Goal: Task Accomplishment & Management: Manage account settings

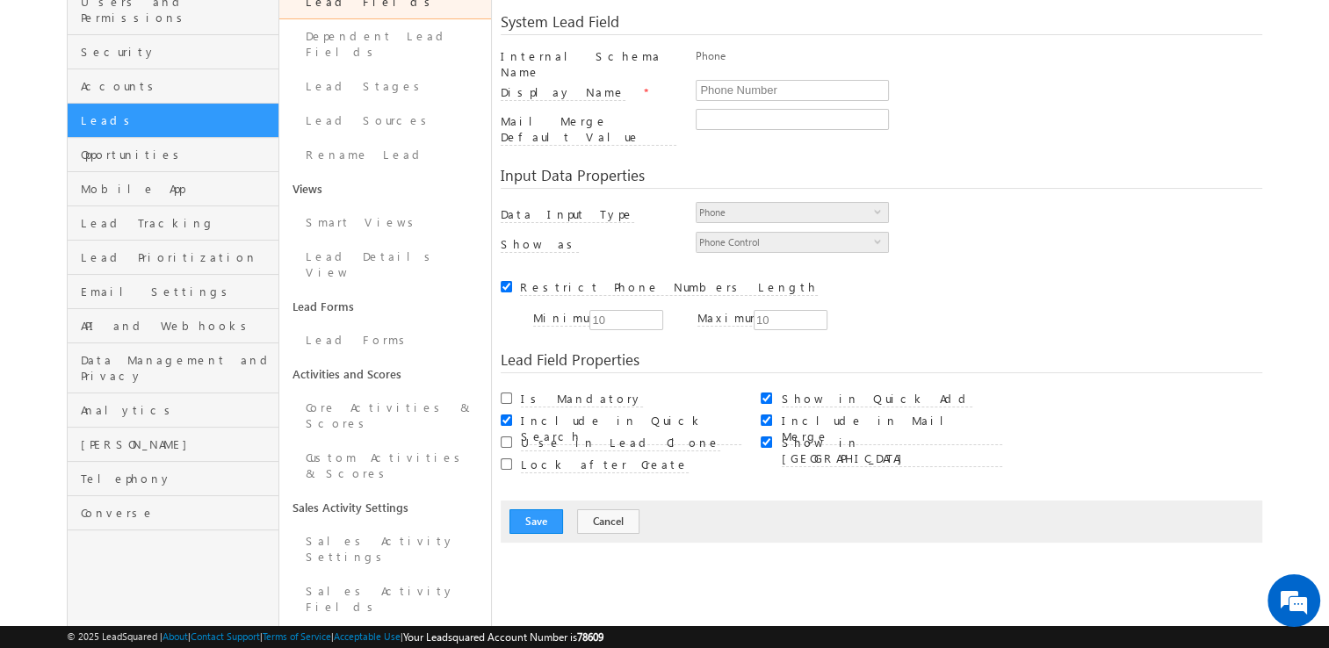
scroll to position [176, 0]
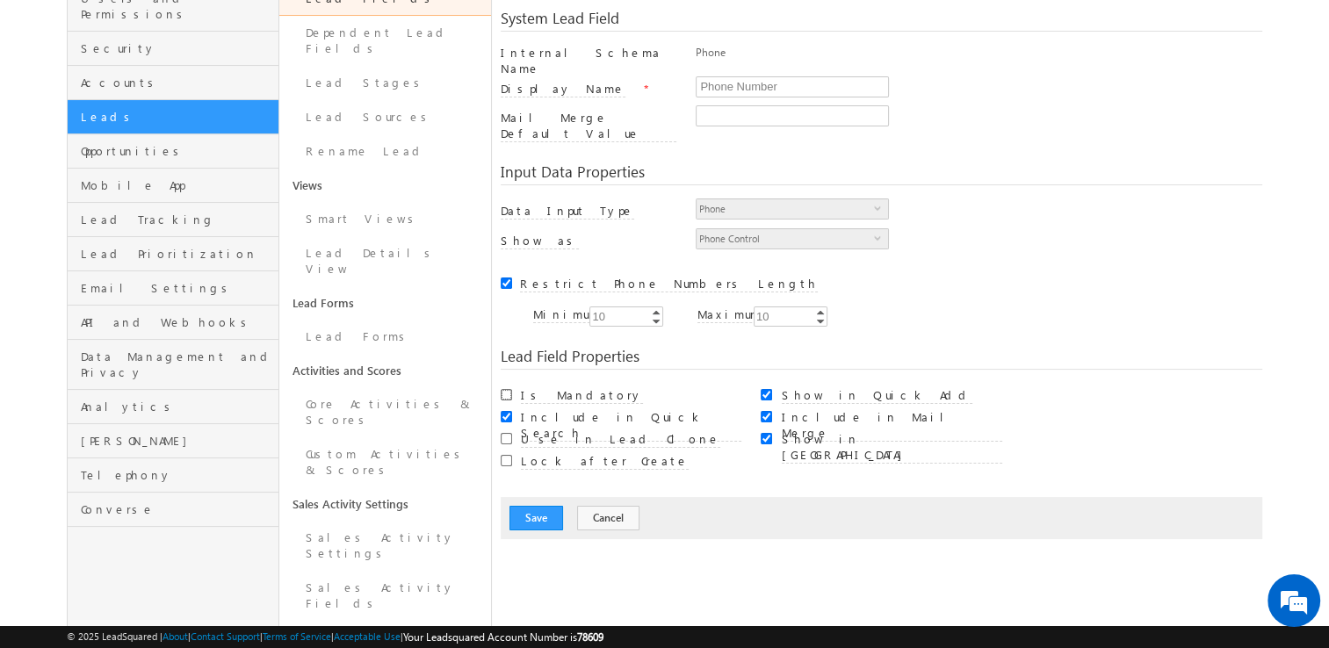
click at [506, 389] on input "Is Mandatory" at bounding box center [506, 394] width 11 height 11
checkbox input "true"
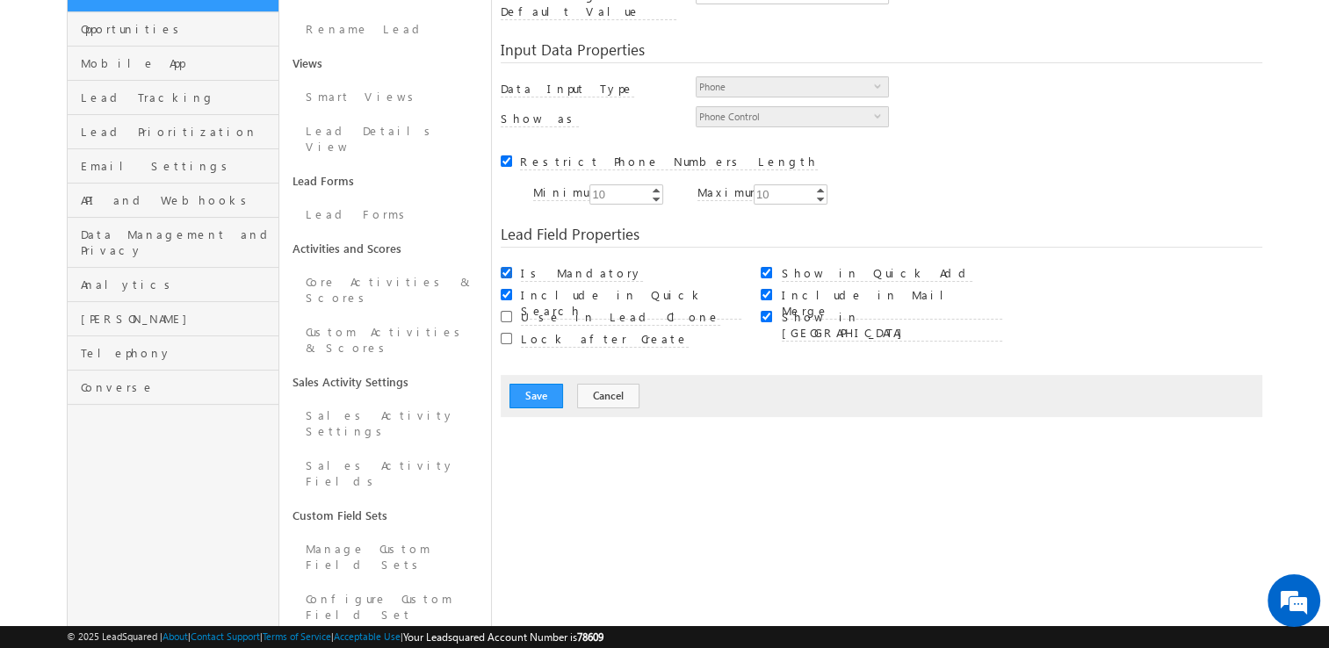
scroll to position [351, 0]
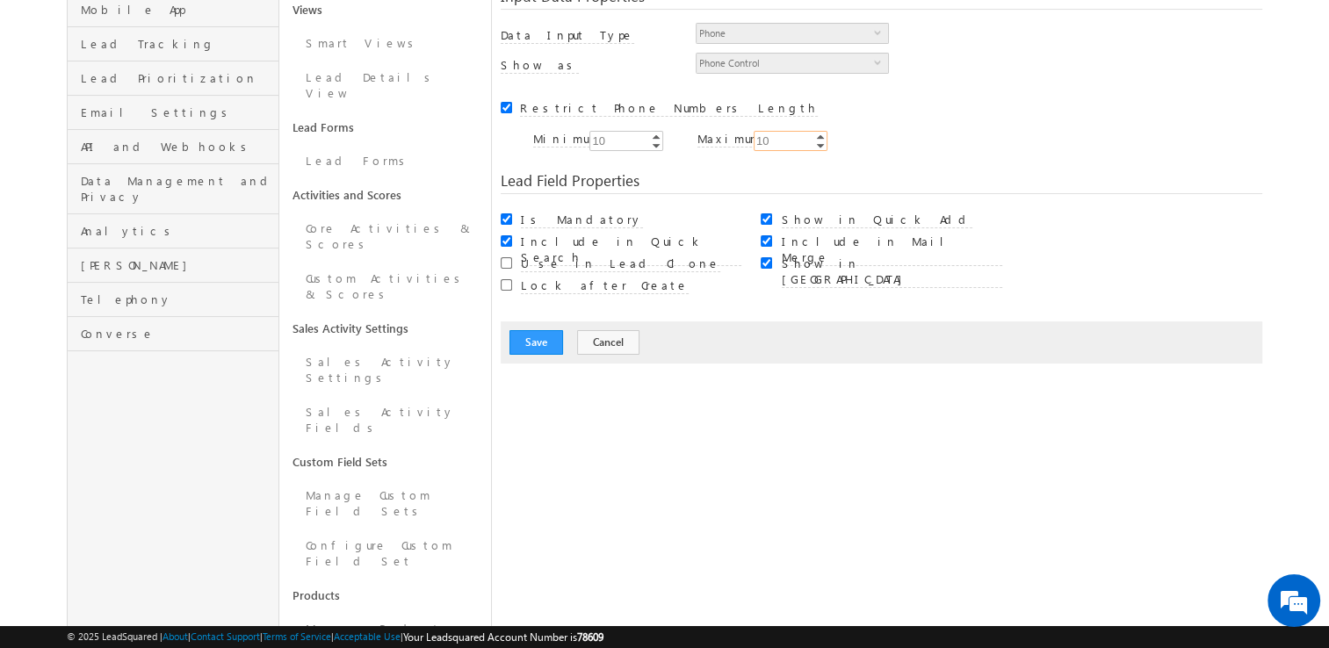
click at [785, 131] on input "10" at bounding box center [790, 141] width 74 height 20
click at [801, 131] on input "10" at bounding box center [790, 141] width 74 height 20
click at [818, 132] on link "Increment" at bounding box center [820, 136] width 14 height 9
click at [795, 131] on input "11" at bounding box center [790, 141] width 74 height 20
type input "10"
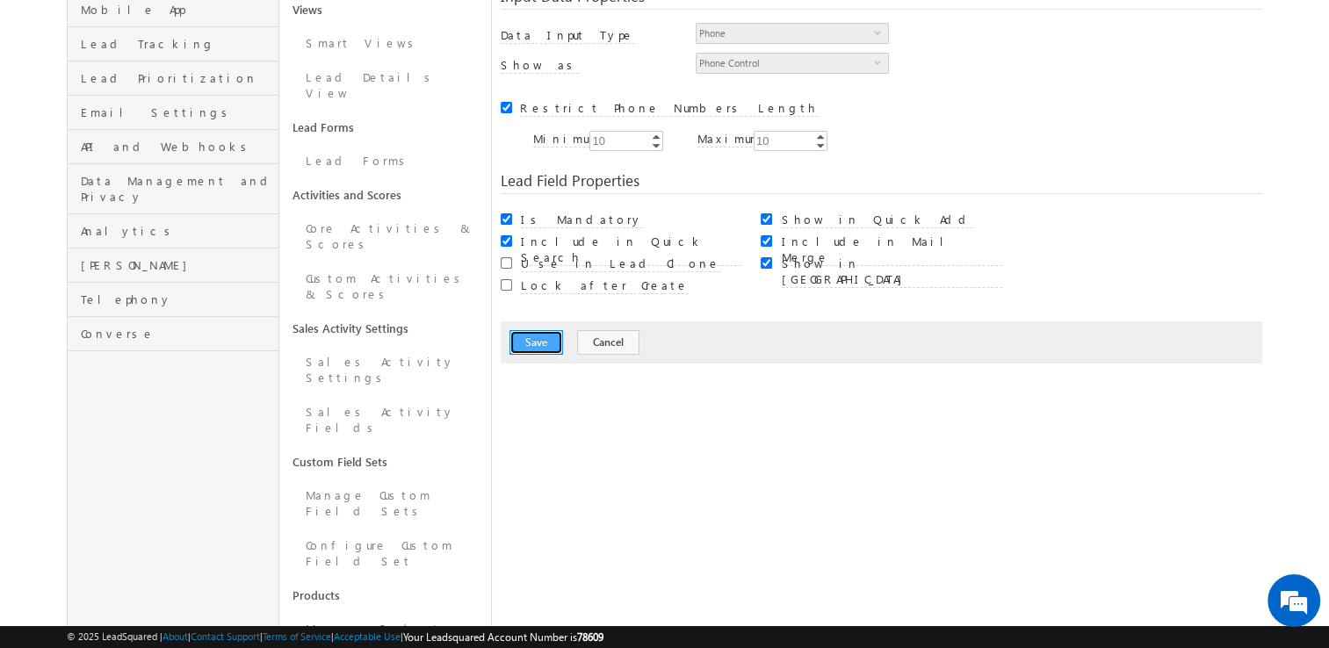
click at [546, 330] on button "Save" at bounding box center [536, 342] width 54 height 25
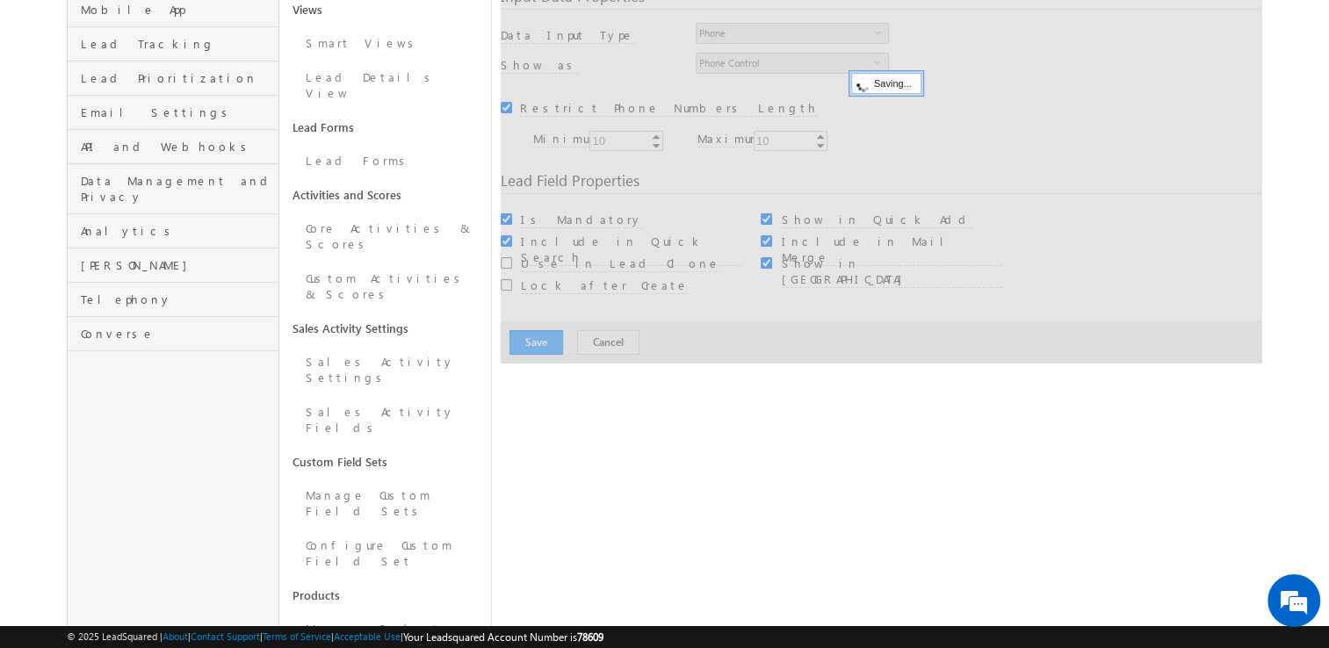
scroll to position [131, 0]
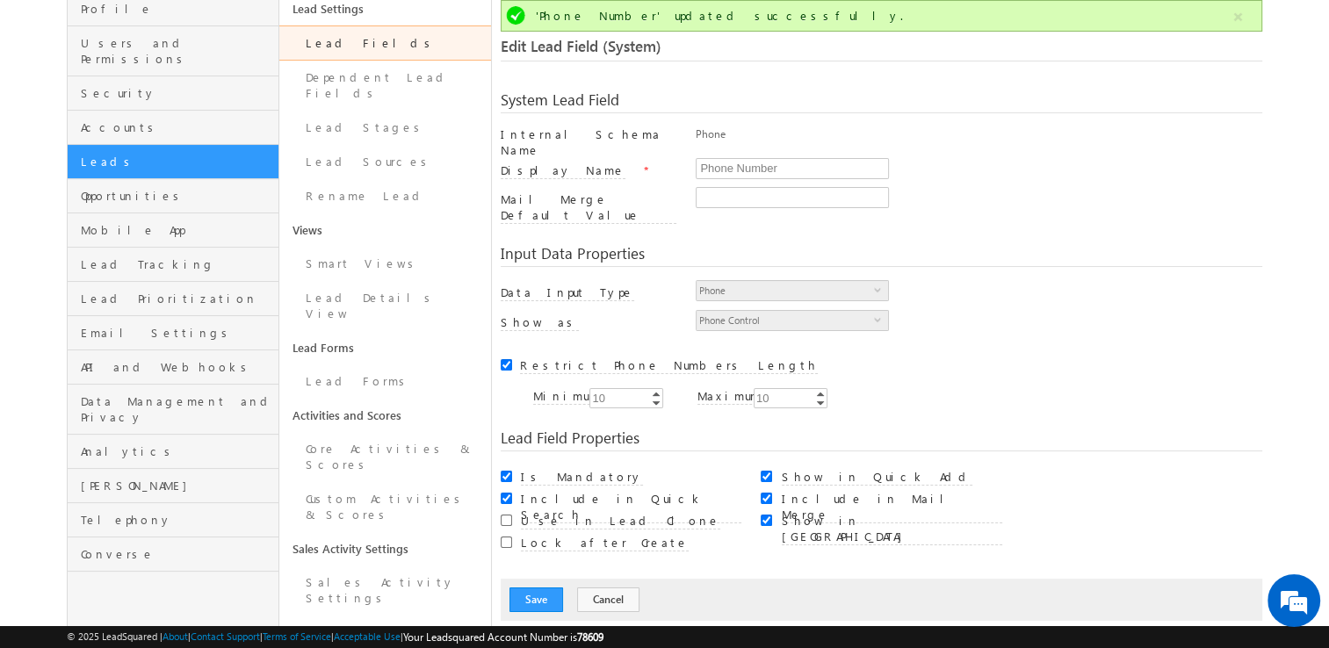
click at [373, 42] on link "Lead Fields" at bounding box center [385, 42] width 212 height 35
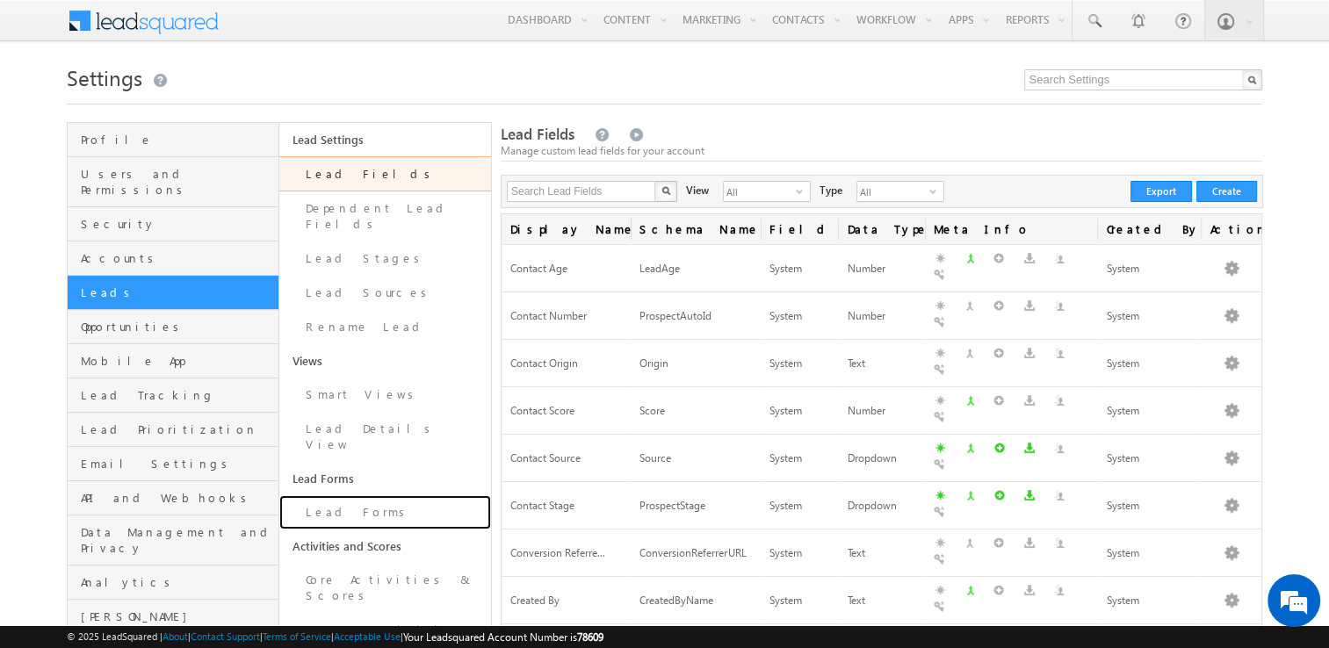
click at [342, 495] on link "Lead Forms" at bounding box center [385, 512] width 212 height 34
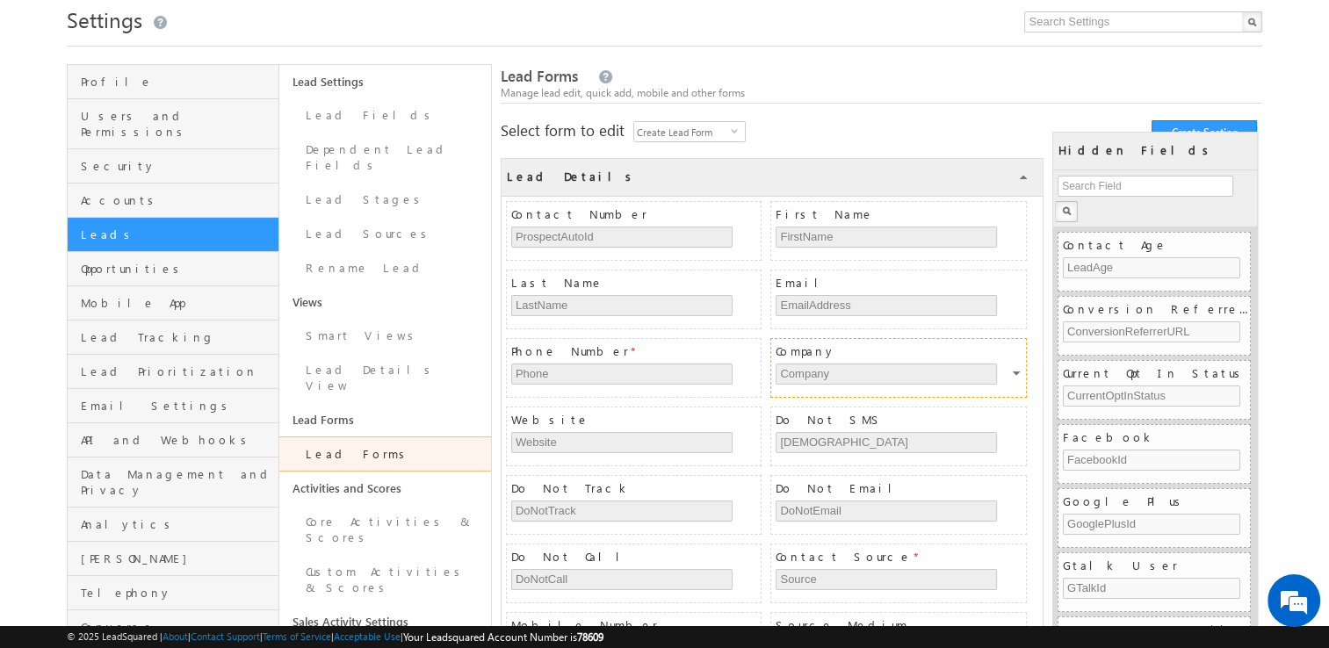
scroll to position [88, 0]
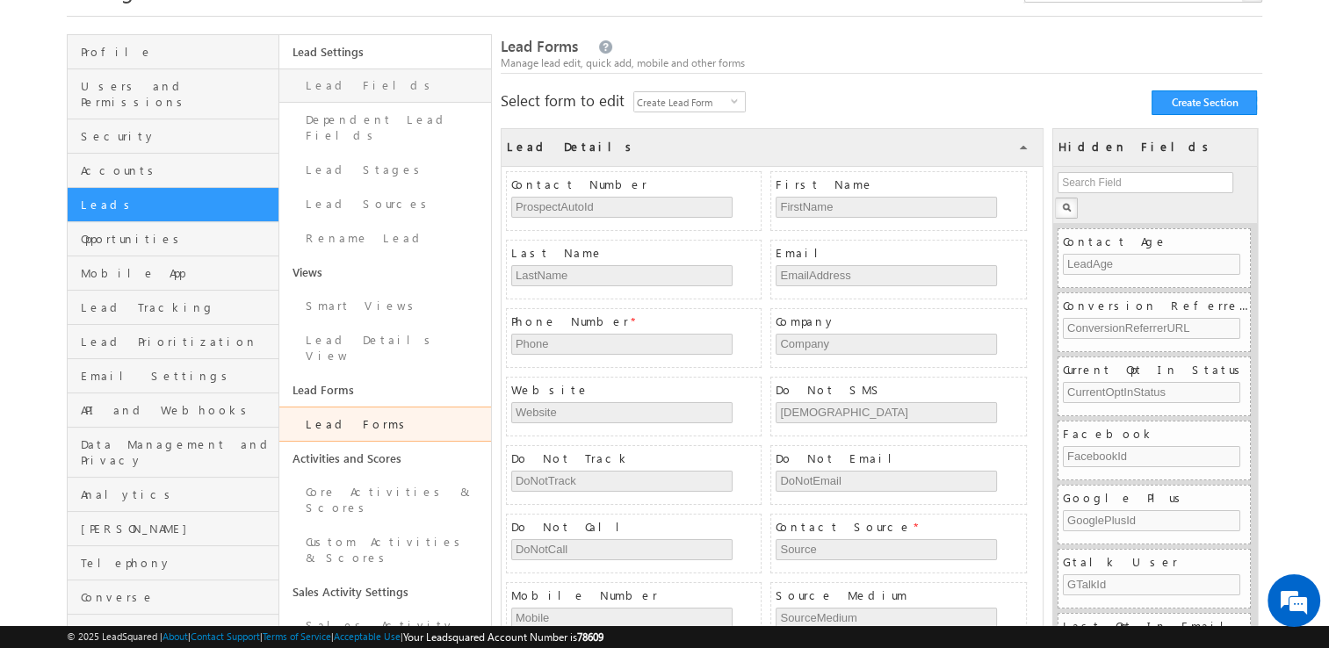
click at [341, 87] on link "Lead Fields" at bounding box center [385, 85] width 212 height 34
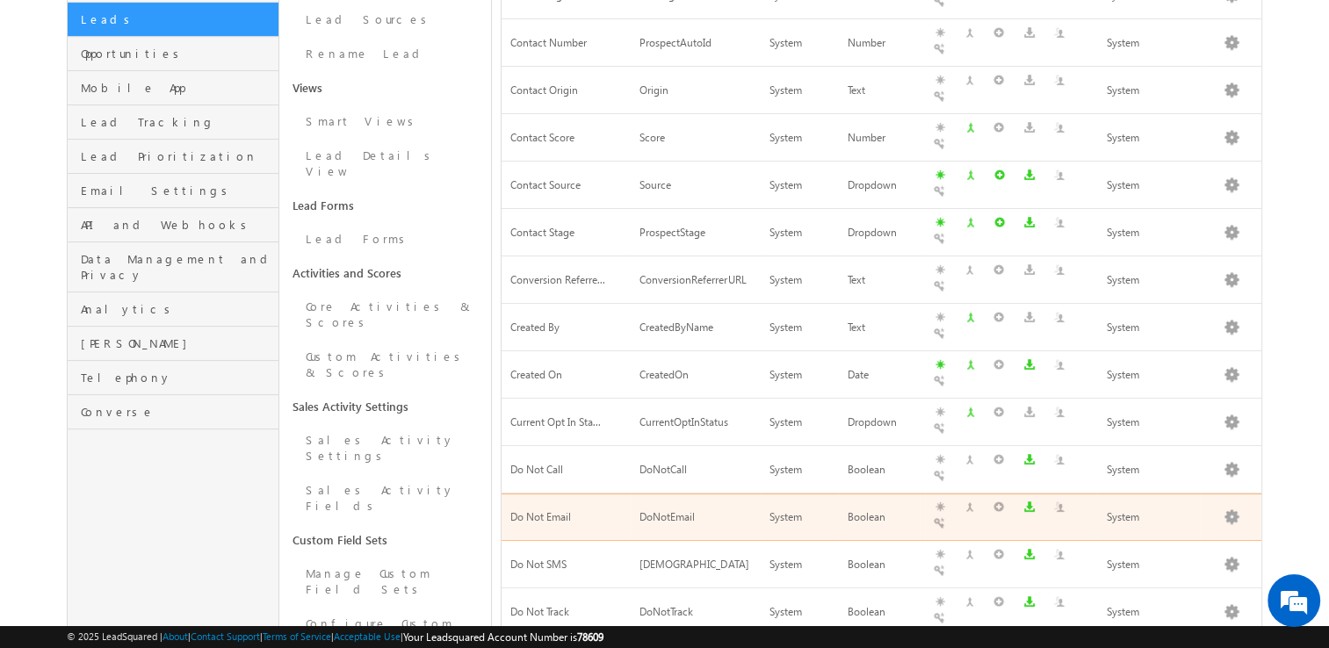
scroll to position [301, 0]
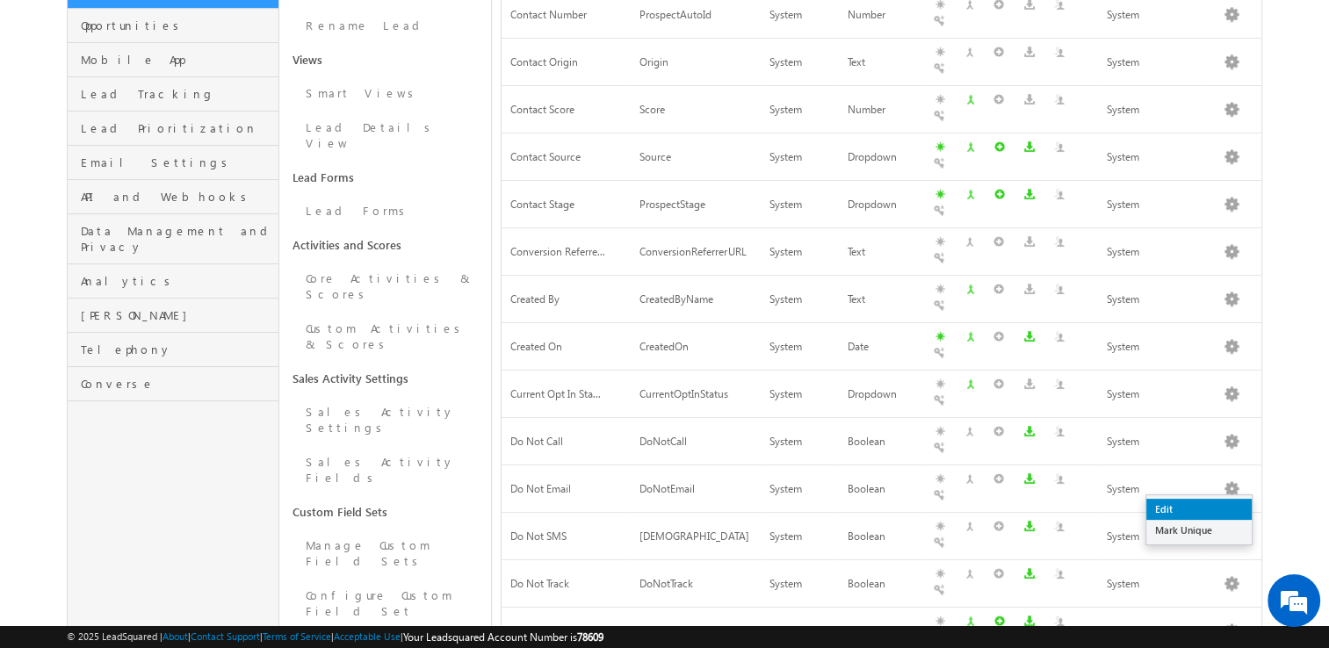
click at [1160, 504] on link "Edit" at bounding box center [1198, 509] width 105 height 21
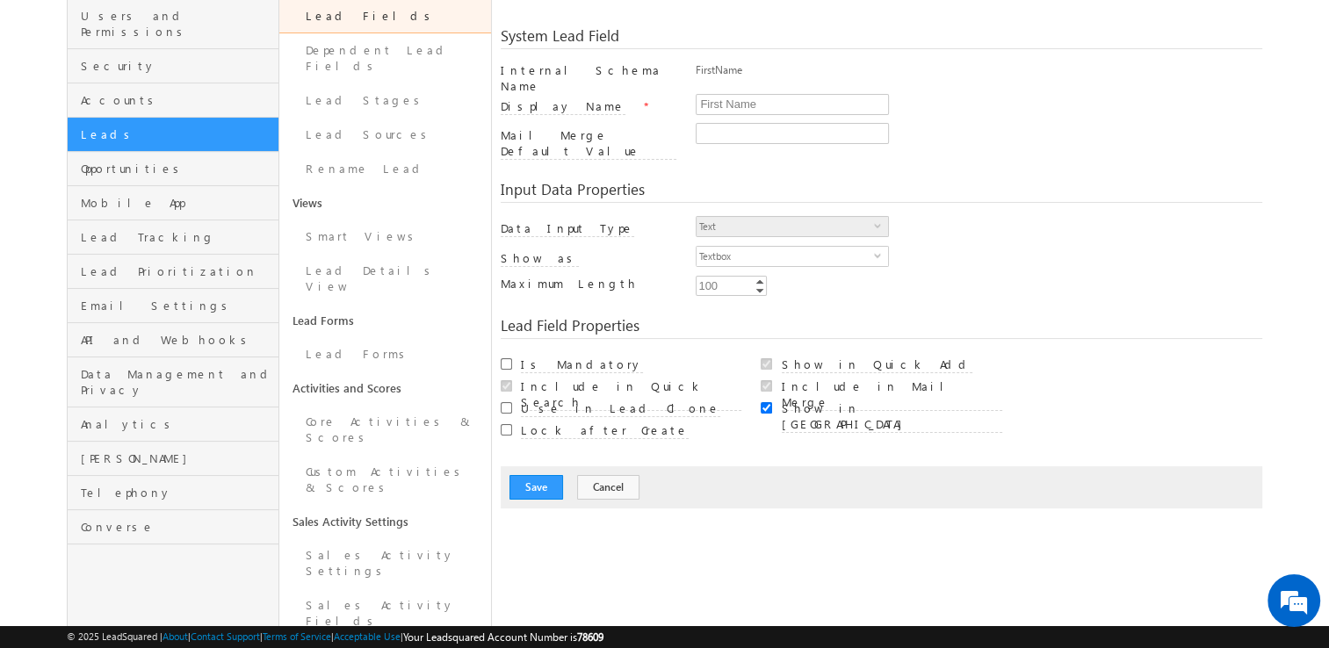
scroll to position [176, 0]
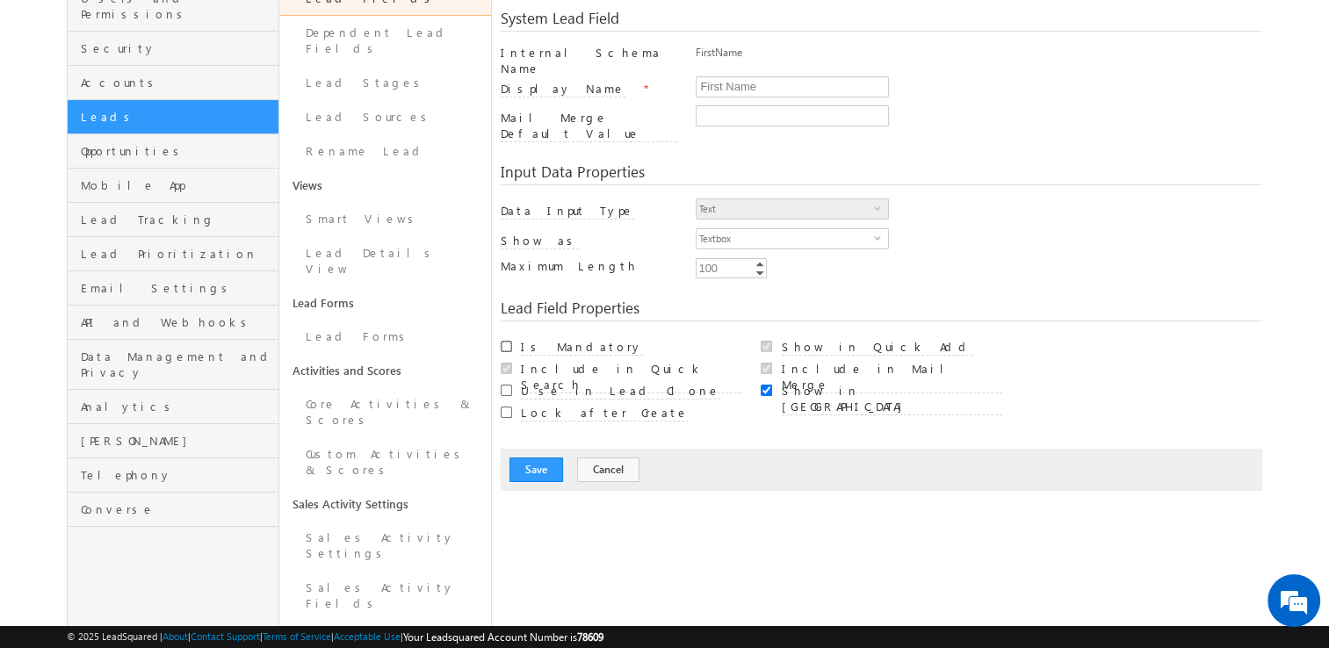
click at [508, 341] on input "Is Mandatory" at bounding box center [506, 346] width 11 height 11
checkbox input "true"
click at [543, 458] on button "Save" at bounding box center [536, 470] width 54 height 25
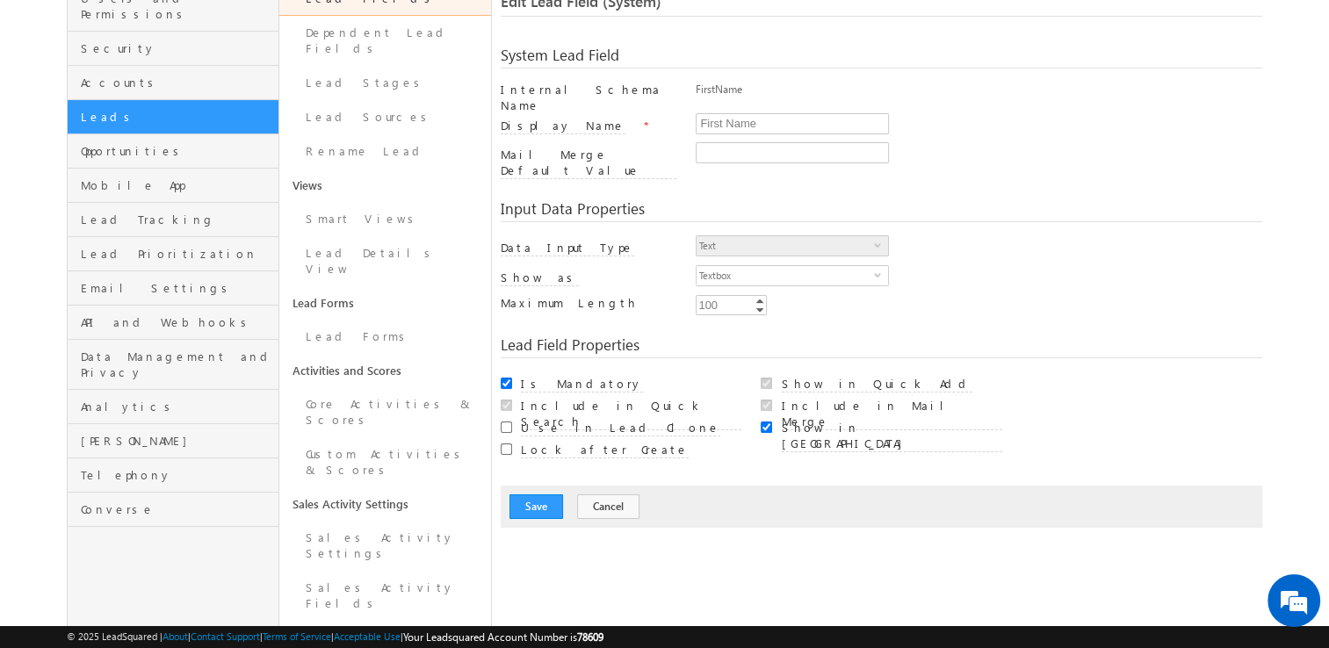
scroll to position [131, 0]
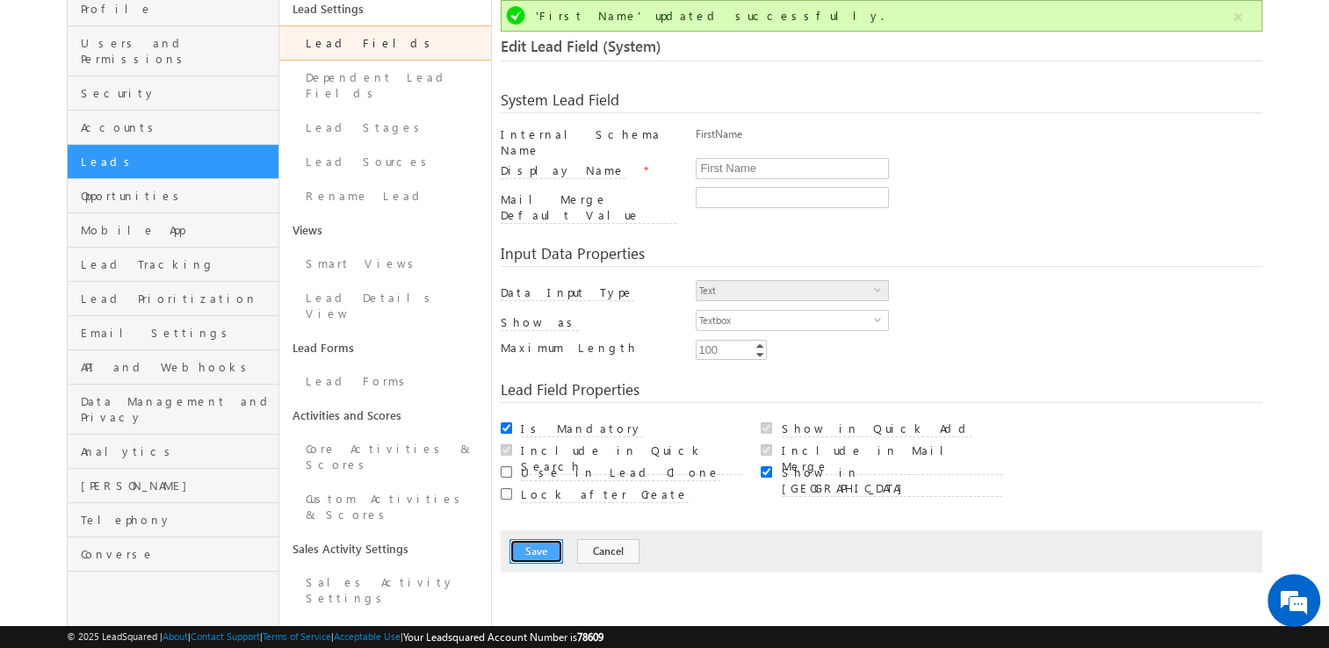
click at [544, 539] on button "Save" at bounding box center [536, 551] width 54 height 25
click at [371, 364] on link "Lead Forms" at bounding box center [385, 381] width 212 height 34
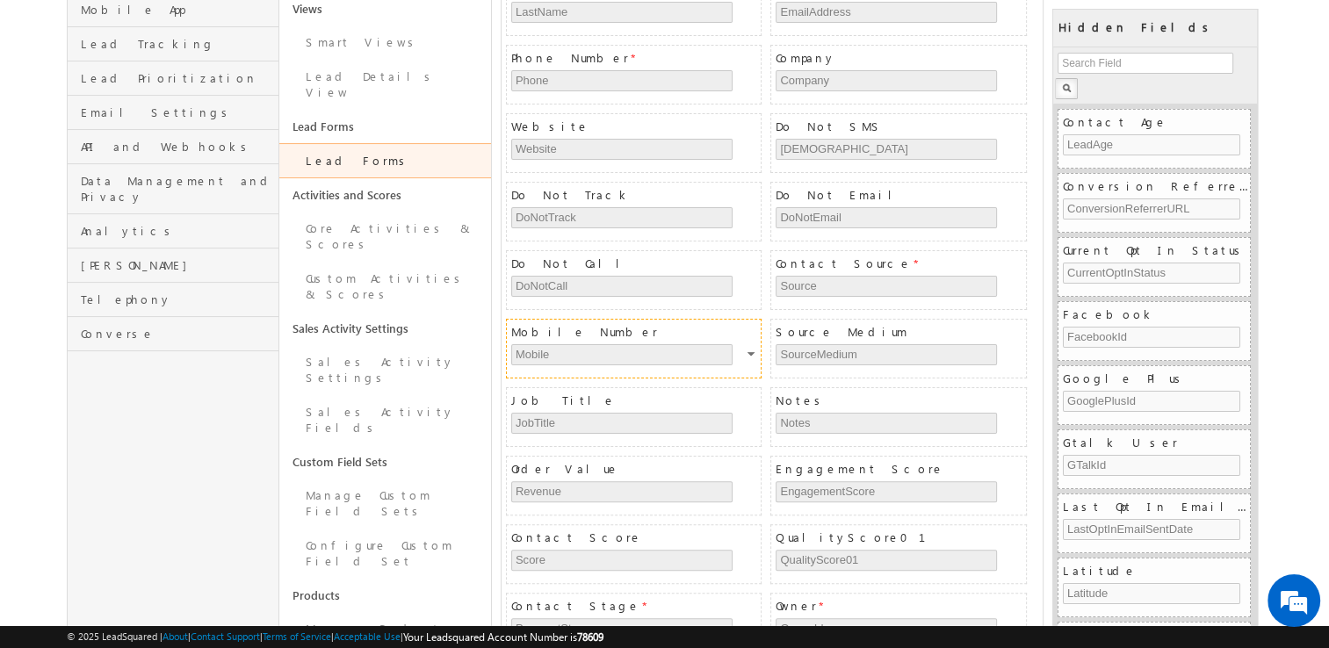
scroll to position [263, 0]
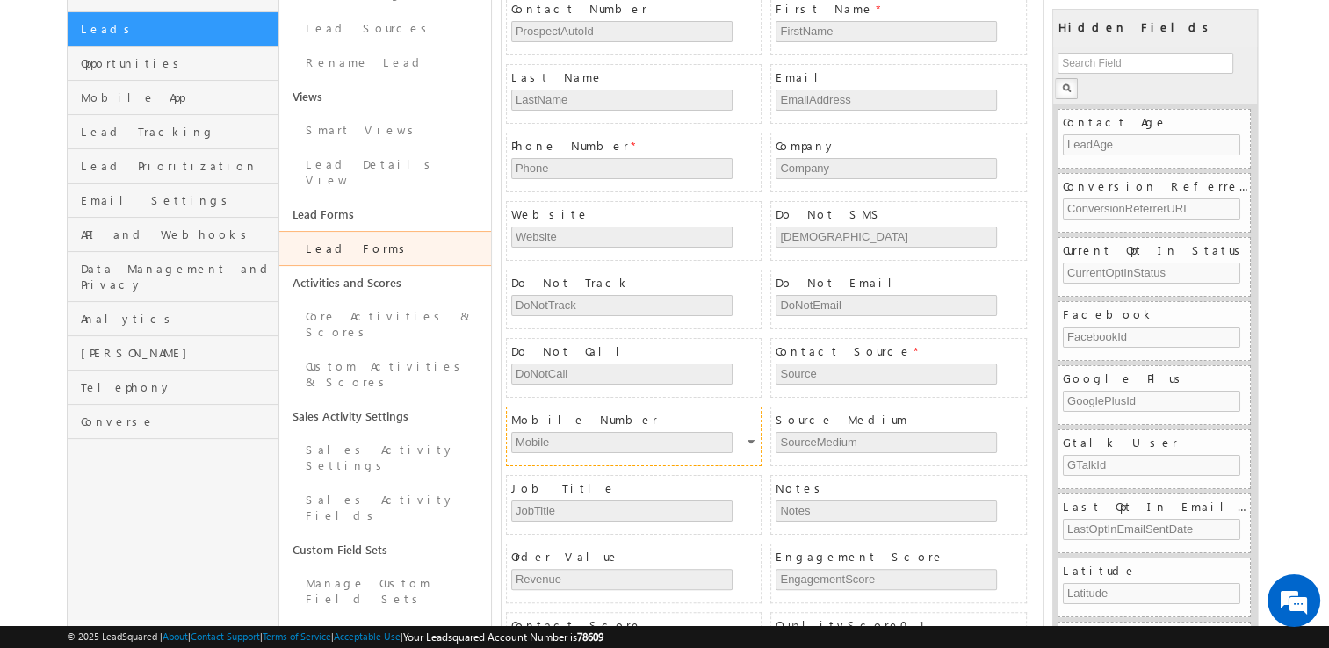
click at [693, 413] on span "Mobile Number" at bounding box center [635, 420] width 249 height 16
click at [747, 436] on div at bounding box center [752, 444] width 11 height 16
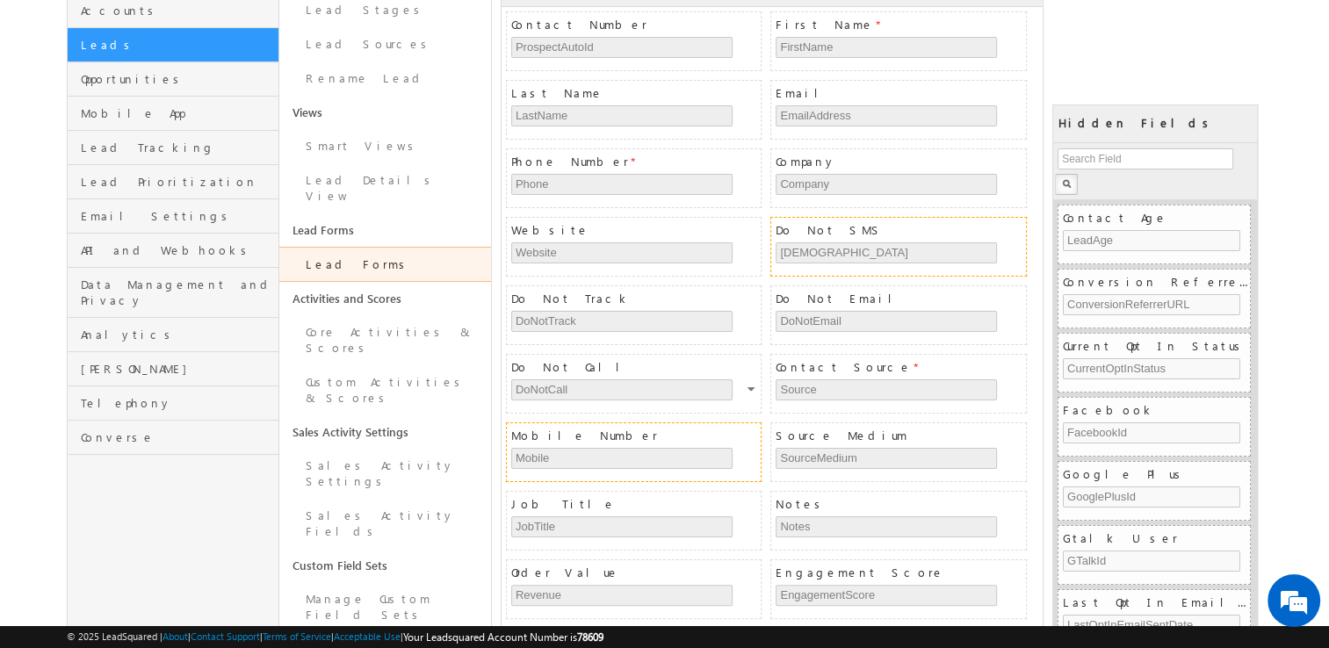
scroll to position [263, 0]
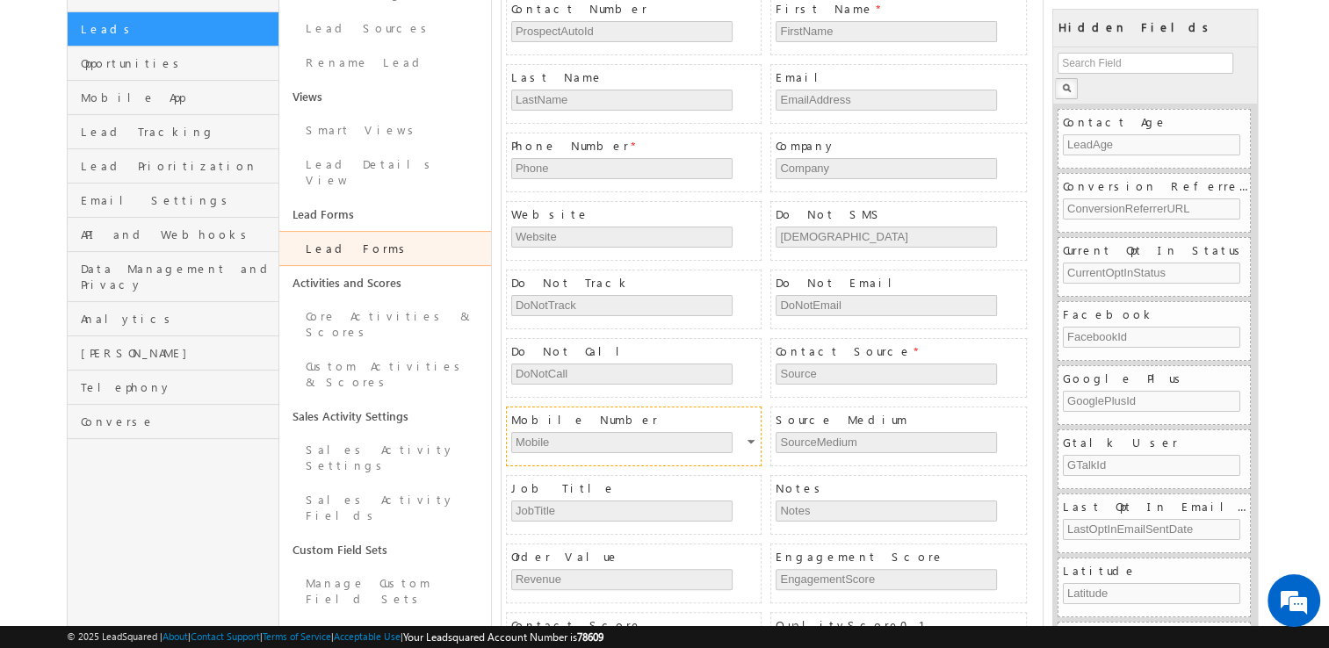
click at [747, 436] on div at bounding box center [752, 444] width 11 height 16
click at [722, 455] on link "Edit" at bounding box center [721, 456] width 95 height 21
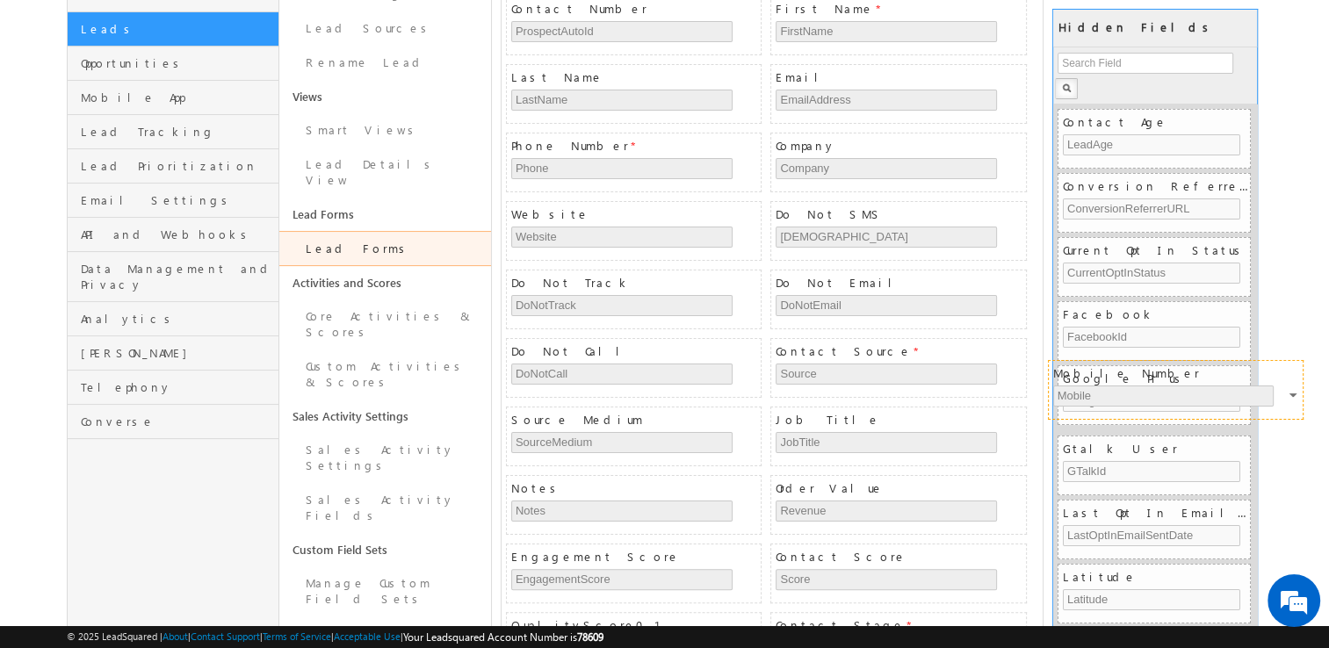
drag, startPoint x: 629, startPoint y: 427, endPoint x: 1171, endPoint y: 385, distance: 543.4
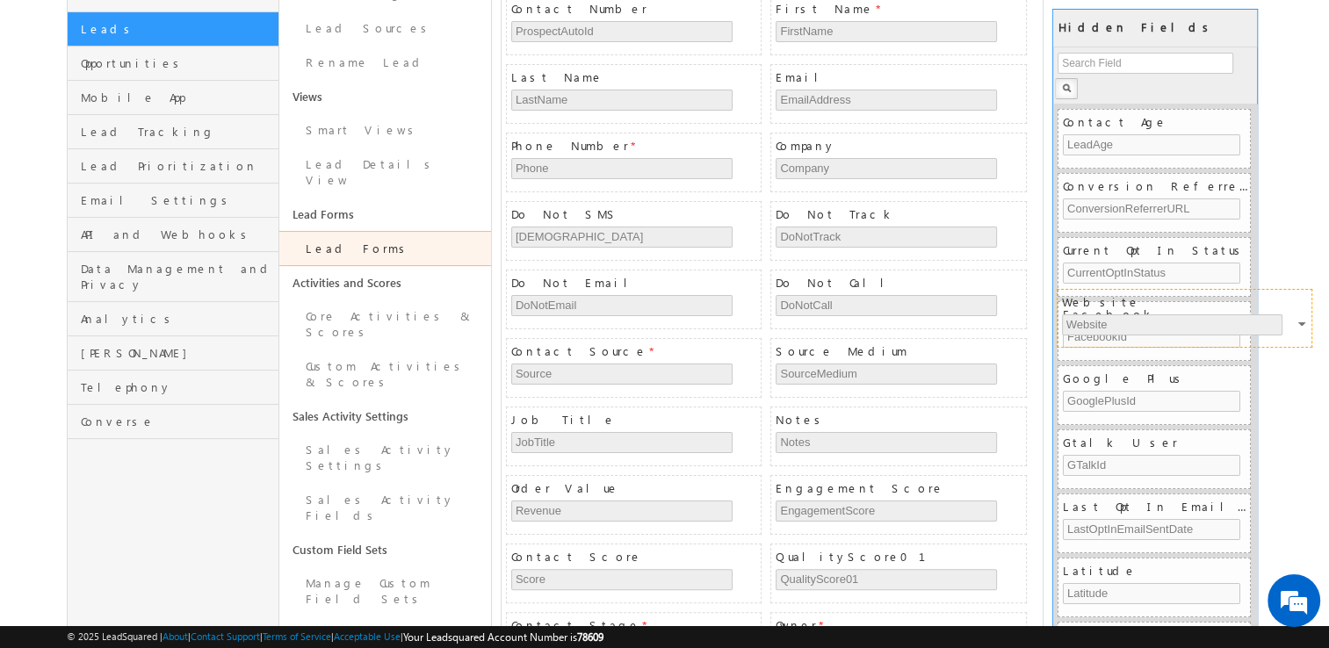
drag, startPoint x: 592, startPoint y: 209, endPoint x: 1142, endPoint y: 299, distance: 557.8
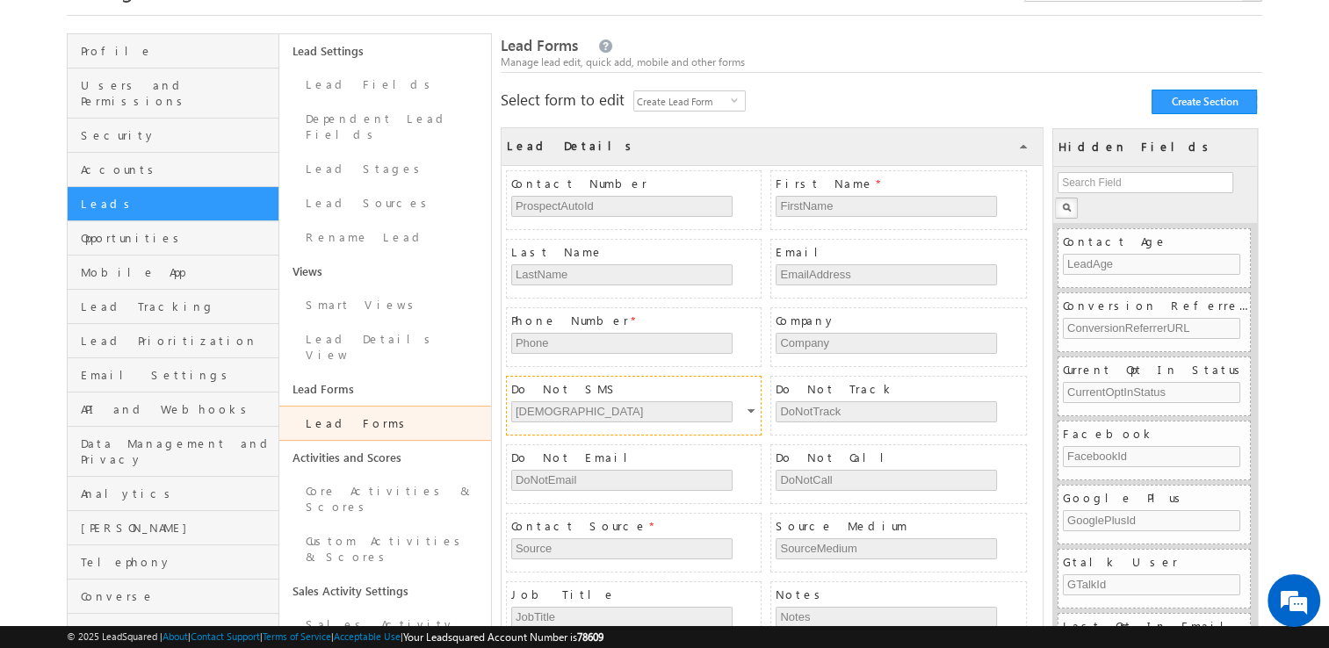
scroll to position [176, 0]
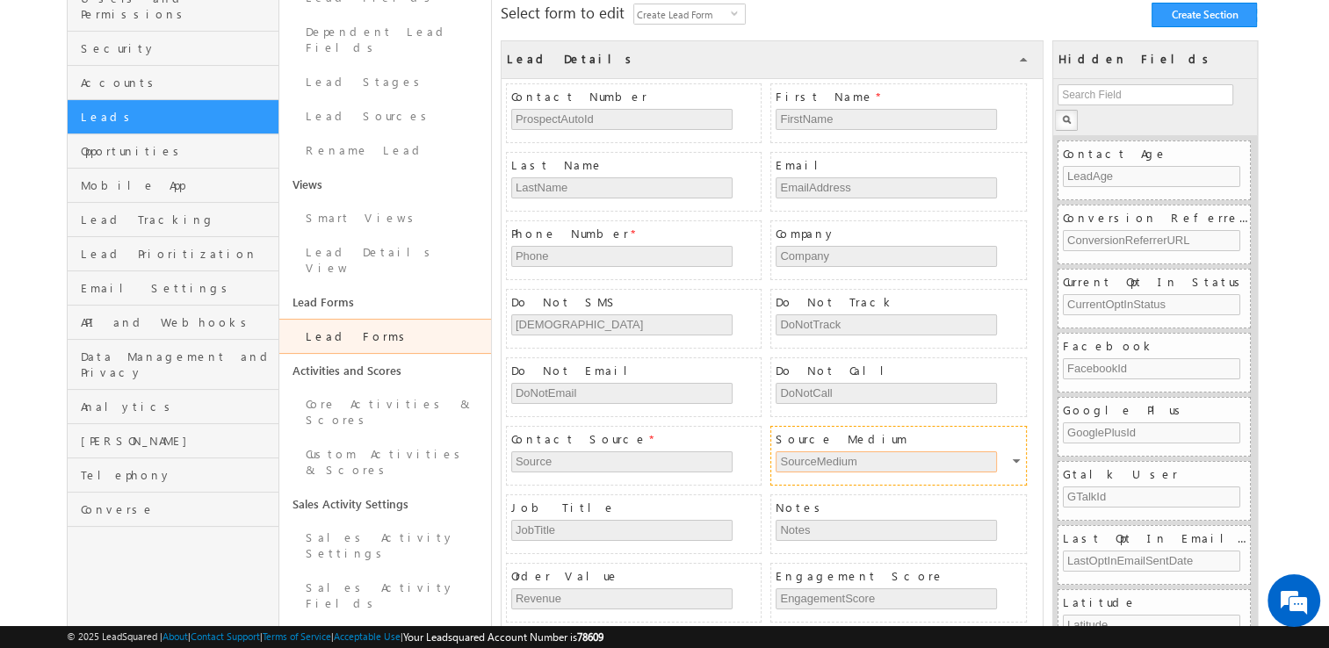
click at [826, 456] on input "SourceMedium" at bounding box center [885, 461] width 221 height 21
click at [1012, 462] on div at bounding box center [1017, 464] width 11 height 16
click at [773, 457] on div "Source Medium SourceMedium" at bounding box center [898, 456] width 256 height 60
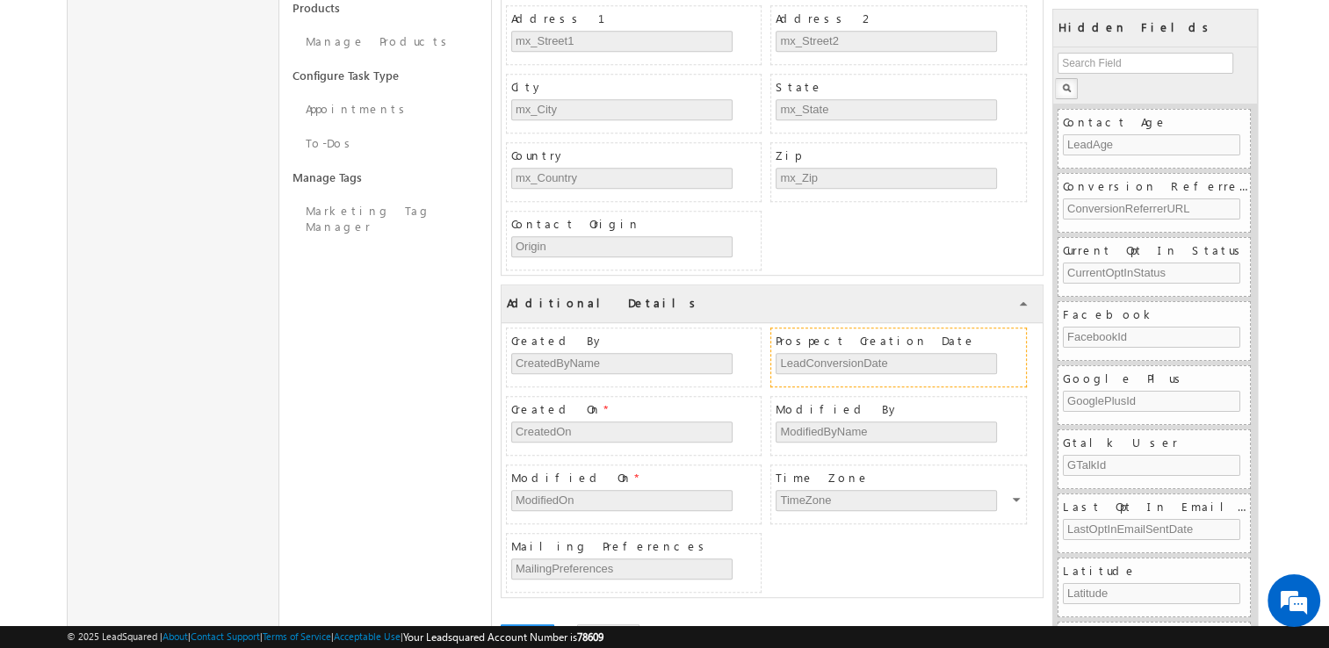
scroll to position [996, 0]
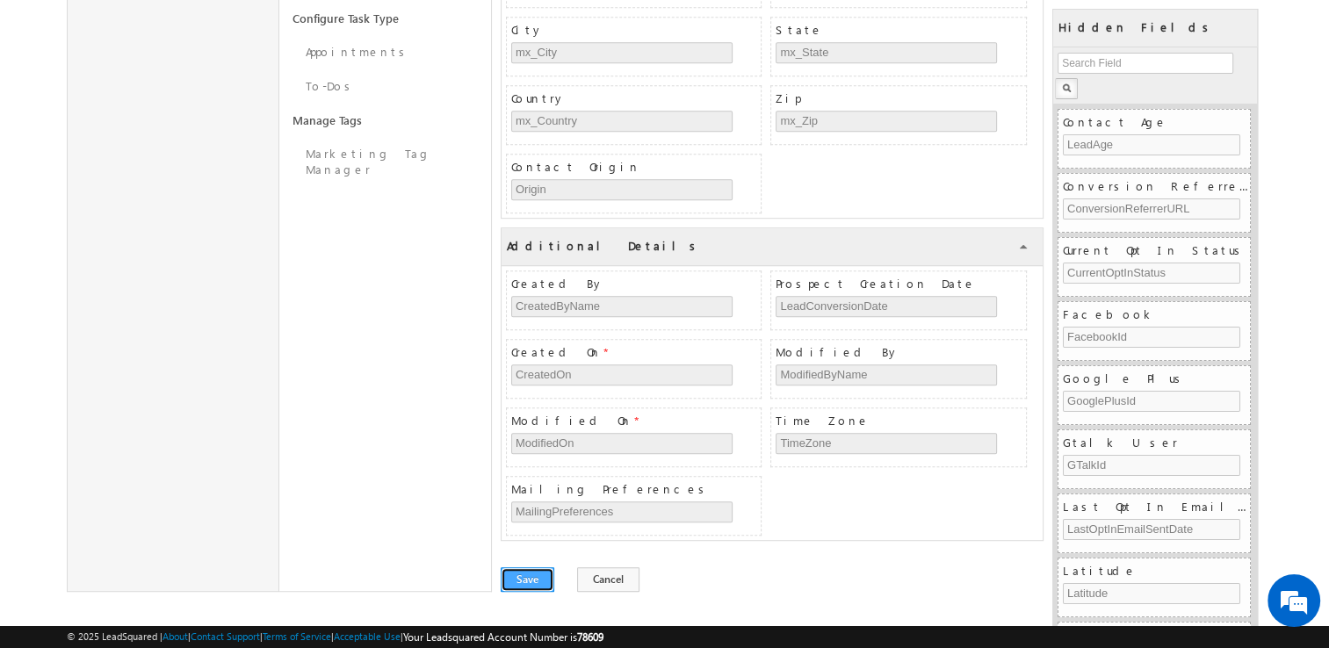
click at [523, 571] on button "Save" at bounding box center [528, 579] width 54 height 25
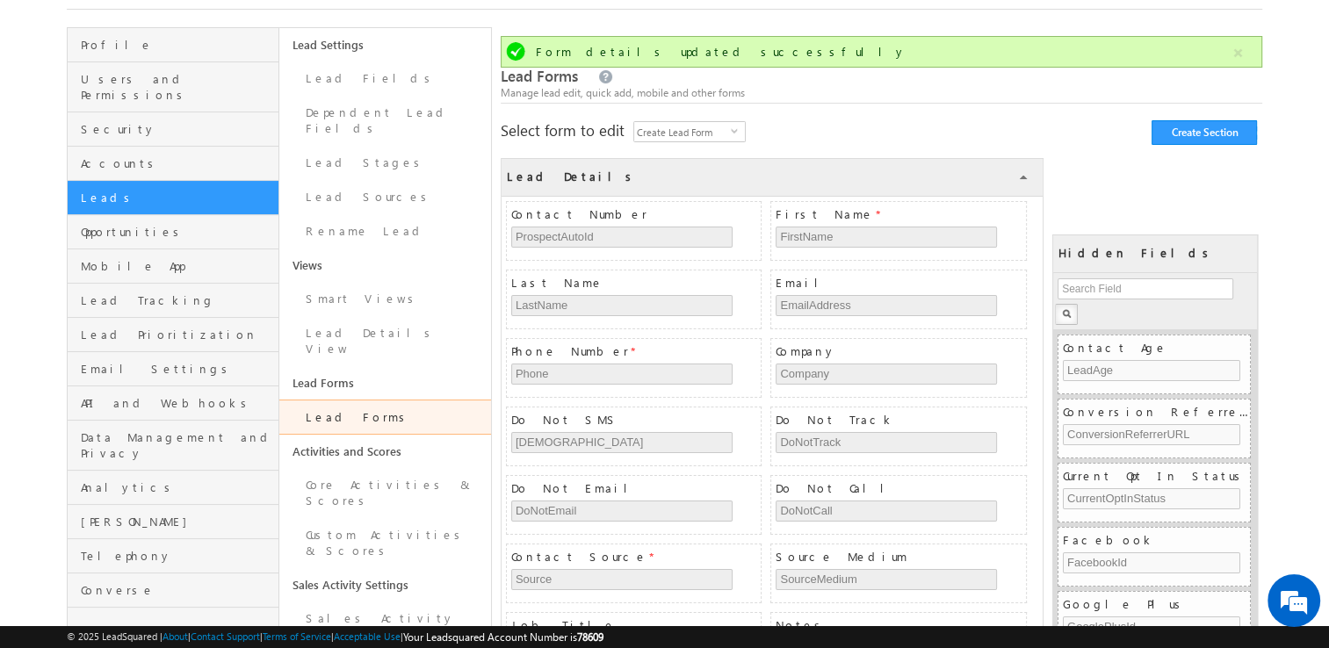
scroll to position [0, 0]
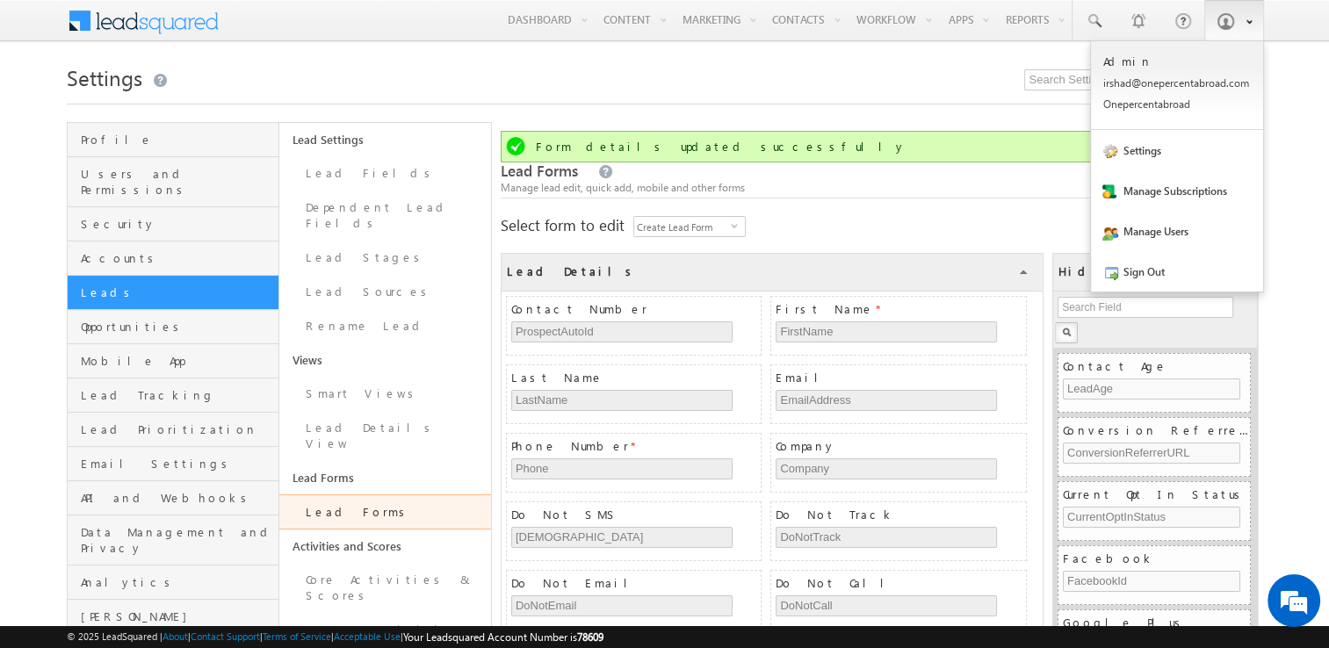
click at [1242, 17] on span at bounding box center [1243, 20] width 15 height 15
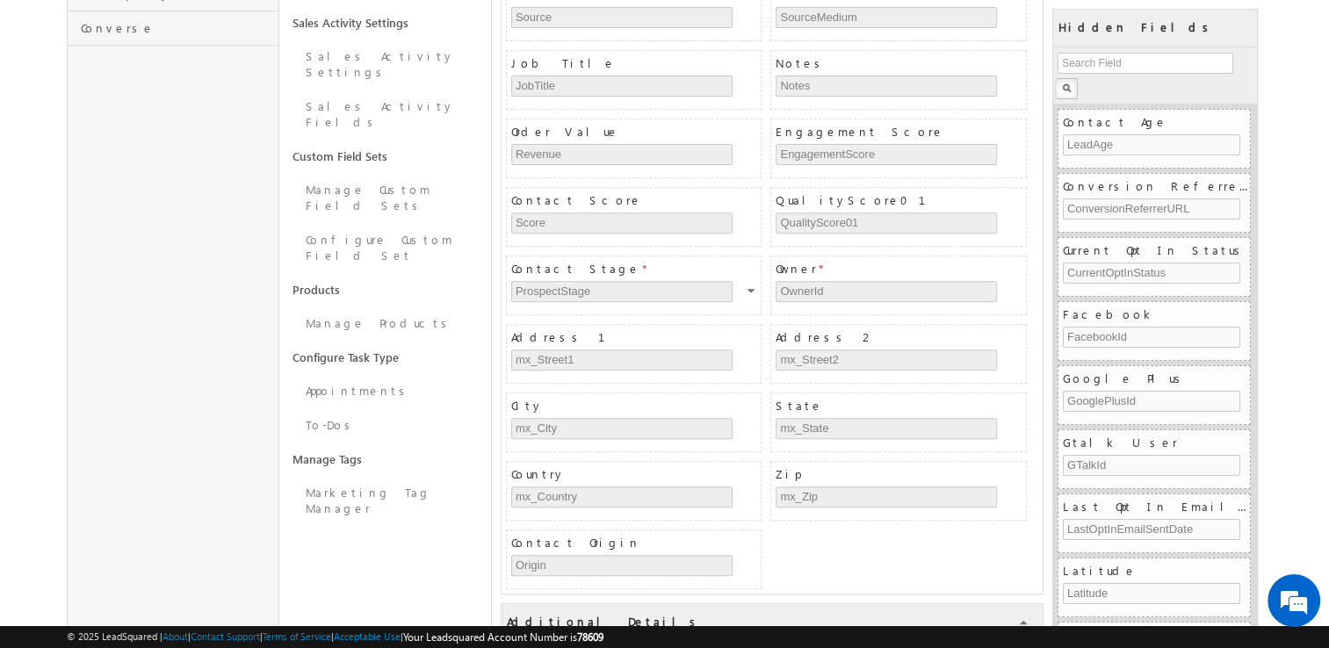
scroll to position [615, 0]
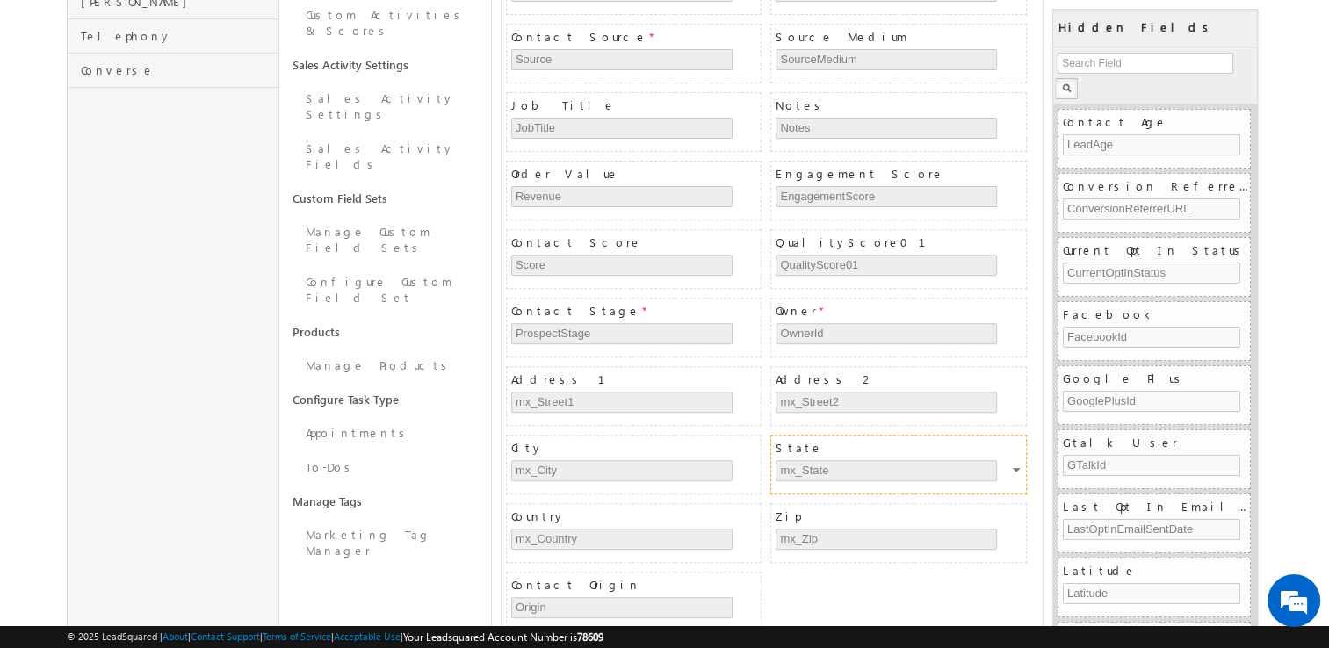
click at [855, 448] on div "State mx_State" at bounding box center [899, 465] width 249 height 58
click at [1015, 465] on div at bounding box center [1017, 473] width 11 height 16
click at [989, 477] on link "Edit" at bounding box center [985, 481] width 95 height 21
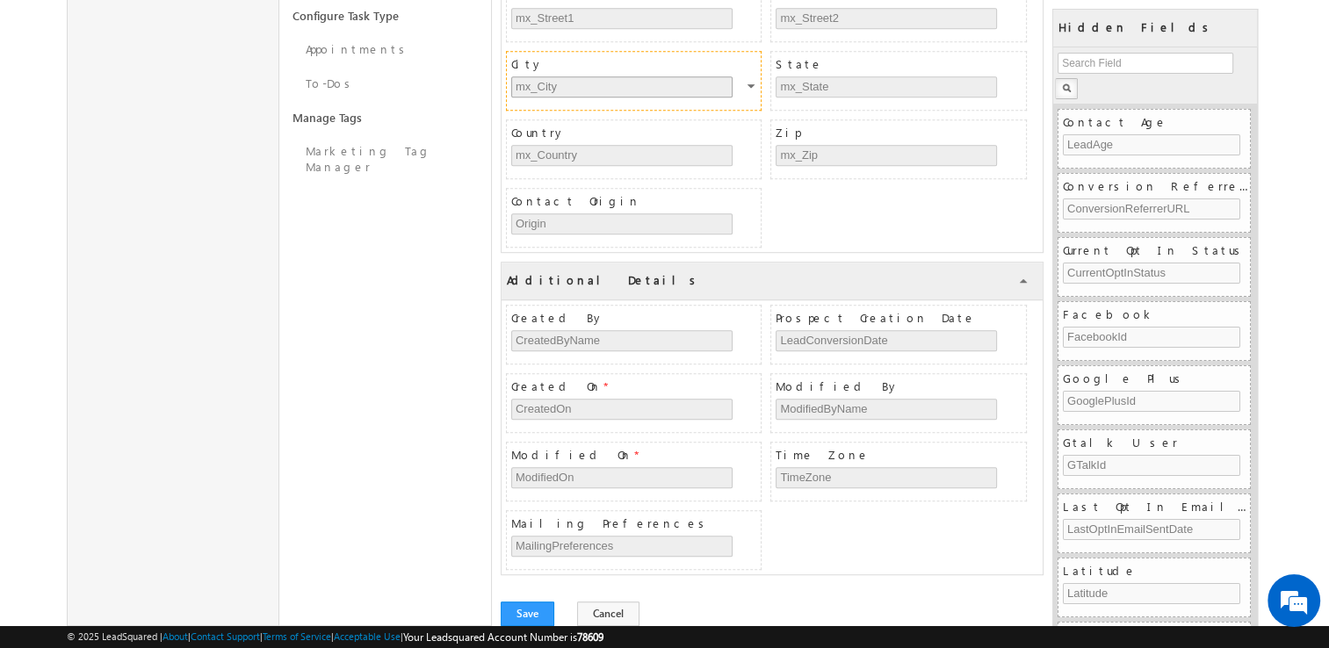
scroll to position [1033, 0]
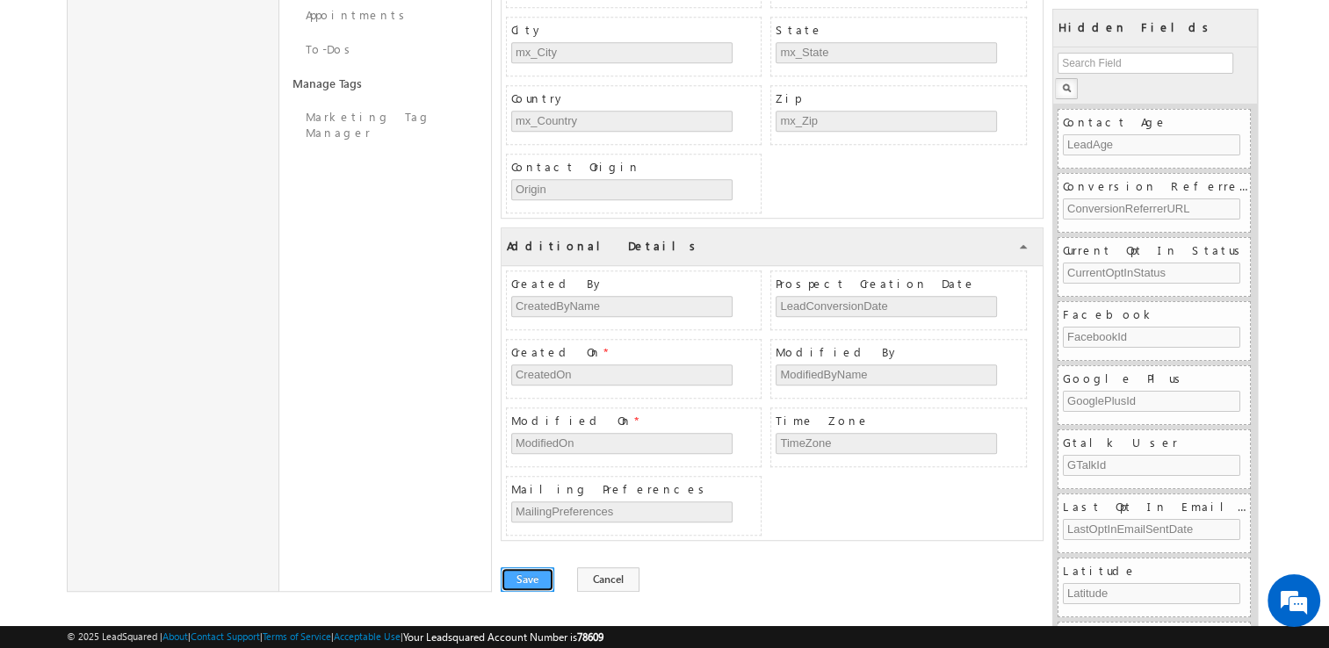
click at [540, 570] on button "Save" at bounding box center [528, 579] width 54 height 25
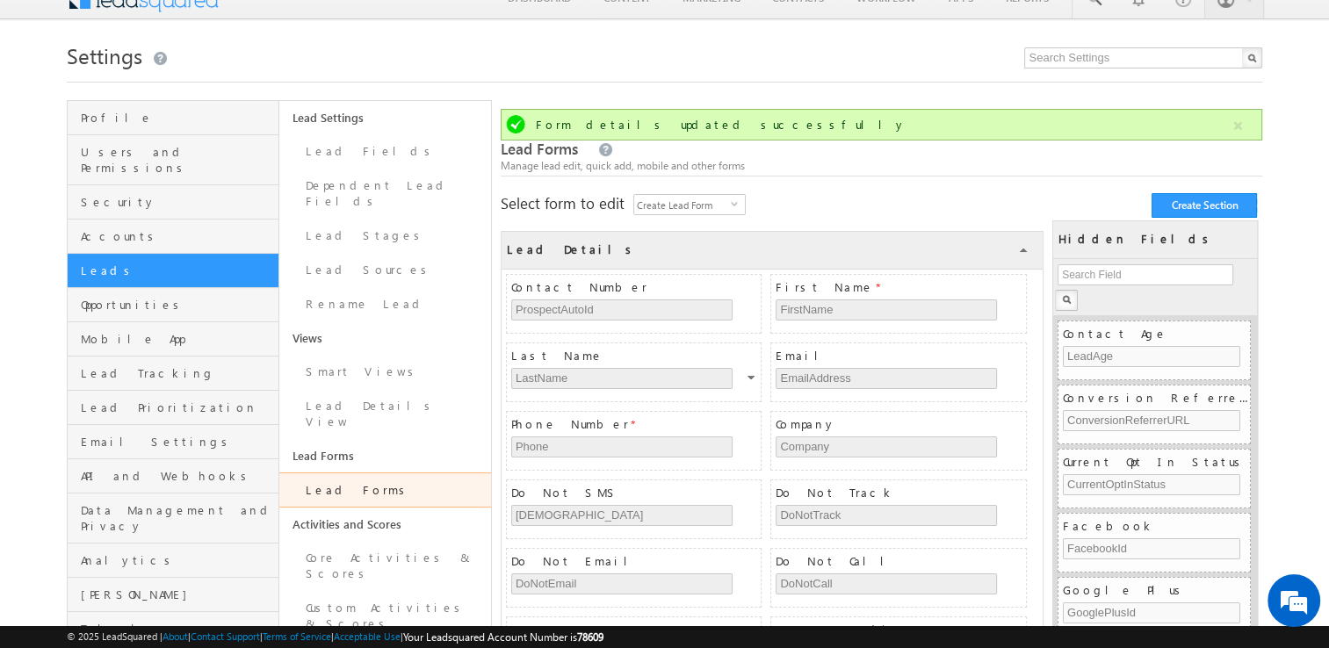
scroll to position [0, 0]
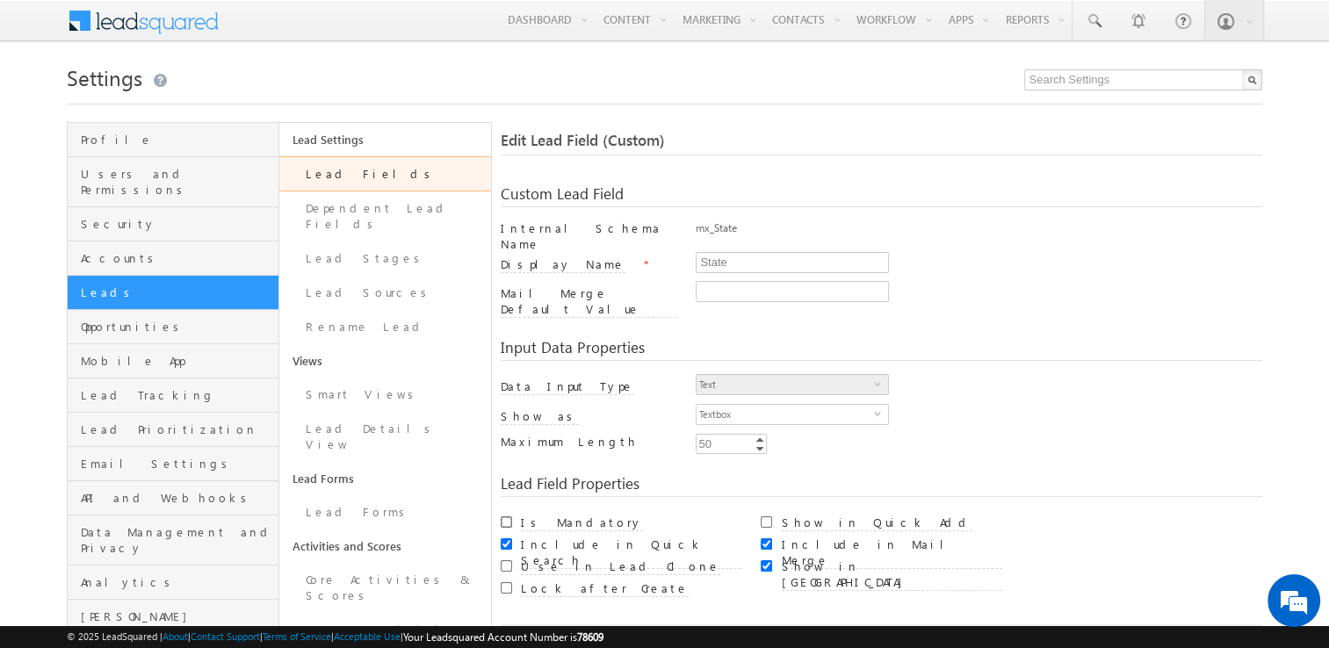
click at [508, 516] on input "Is Mandatory" at bounding box center [506, 521] width 11 height 11
checkbox input "true"
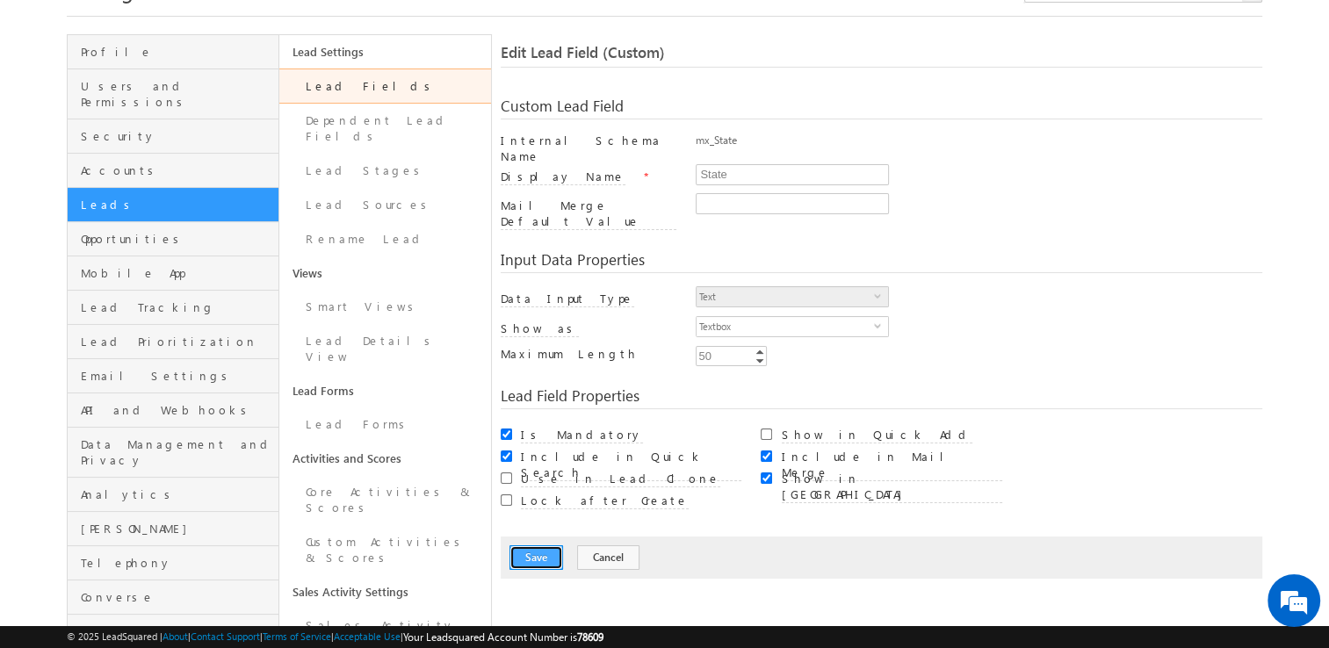
click at [544, 545] on button "Save" at bounding box center [536, 557] width 54 height 25
